Goal: Use online tool/utility

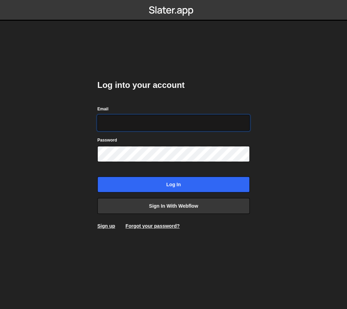
type input "[EMAIL_ADDRESS][DOMAIN_NAME]"
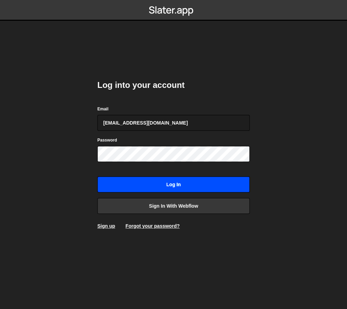
click at [168, 182] on input "Log in" at bounding box center [173, 184] width 152 height 16
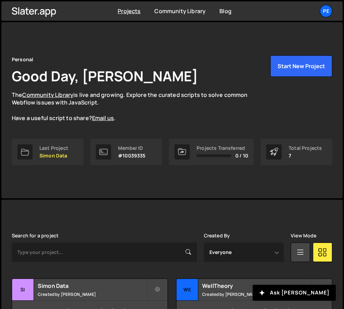
scroll to position [61, 0]
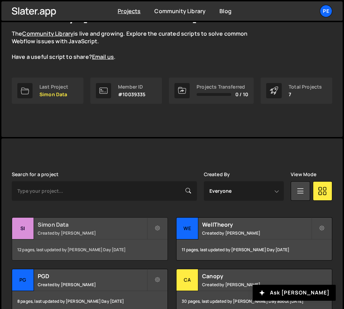
click at [85, 232] on small "Created by Pablo Gonzalez Day" at bounding box center [92, 233] width 109 height 6
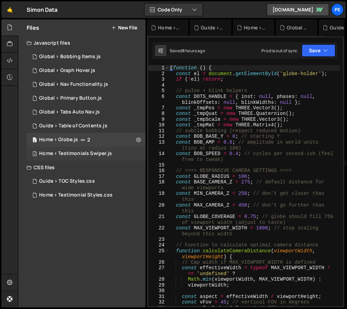
click at [81, 155] on div "Home > Testimonials Swiper.js" at bounding box center [75, 153] width 73 height 6
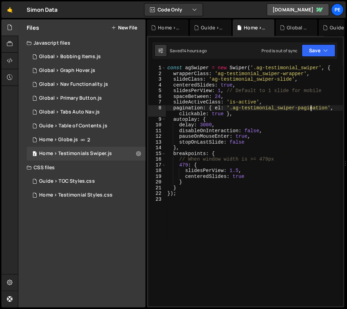
click at [311, 110] on div "const agSwiper = new Swiper ( '.ag-testimonial_swiper' , { wrapperClass : 'ag-t…" at bounding box center [254, 191] width 177 height 253
type textarea "});"
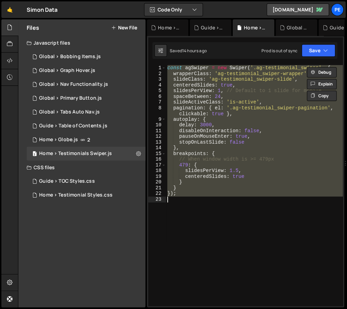
paste textarea
